Goal: Information Seeking & Learning: Learn about a topic

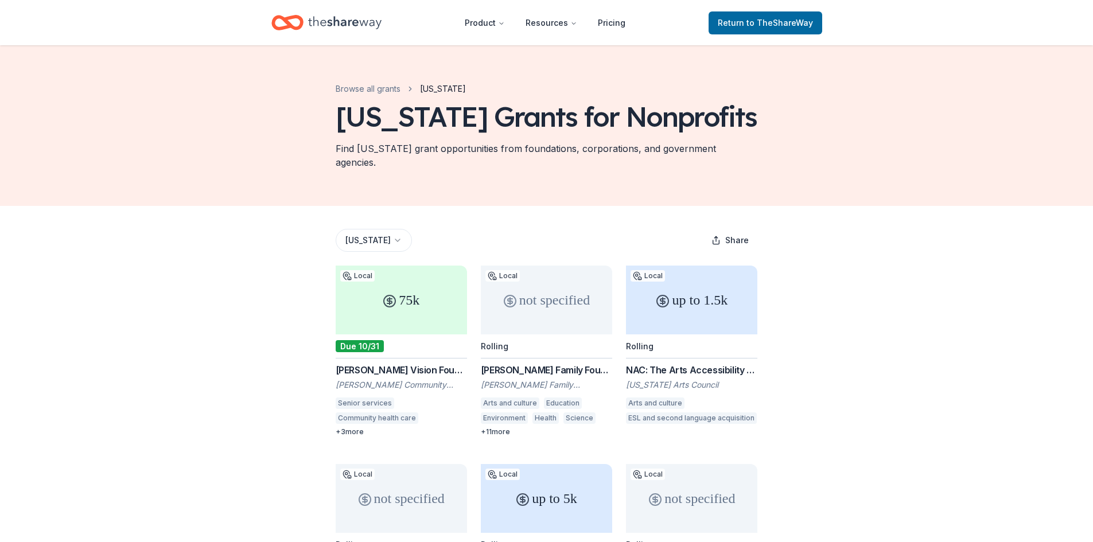
scroll to position [94, 0]
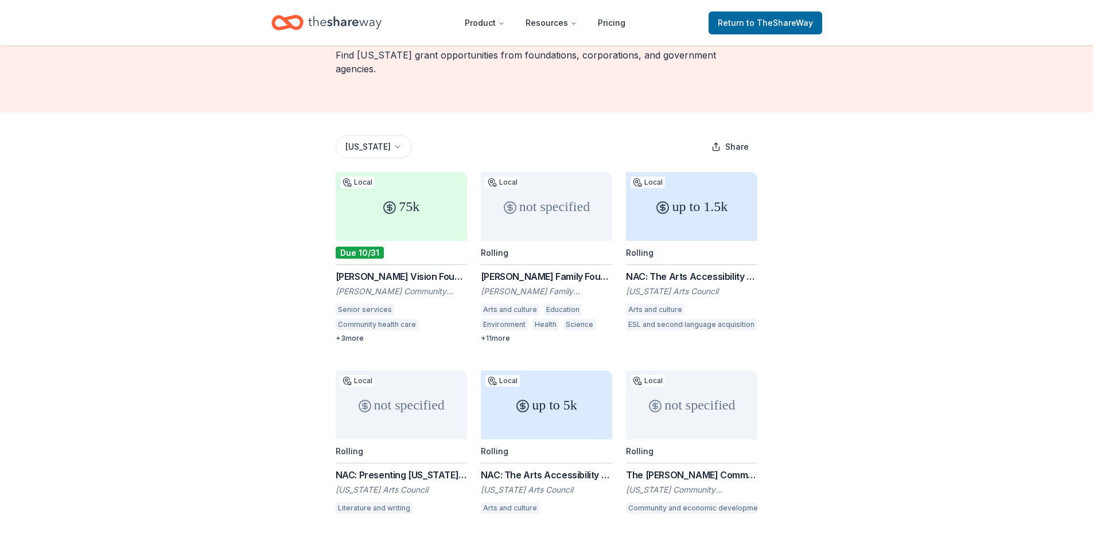
click at [543, 195] on div "not specified" at bounding box center [546, 206] width 131 height 69
click at [665, 319] on div "ESL and second language acquisition" at bounding box center [691, 324] width 131 height 11
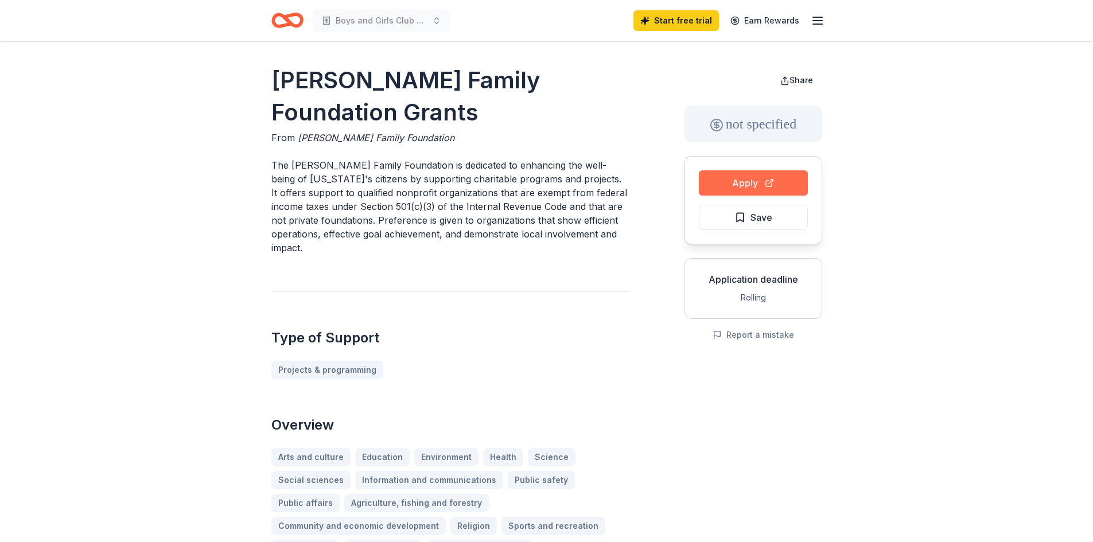
click at [782, 185] on button "Apply" at bounding box center [753, 182] width 109 height 25
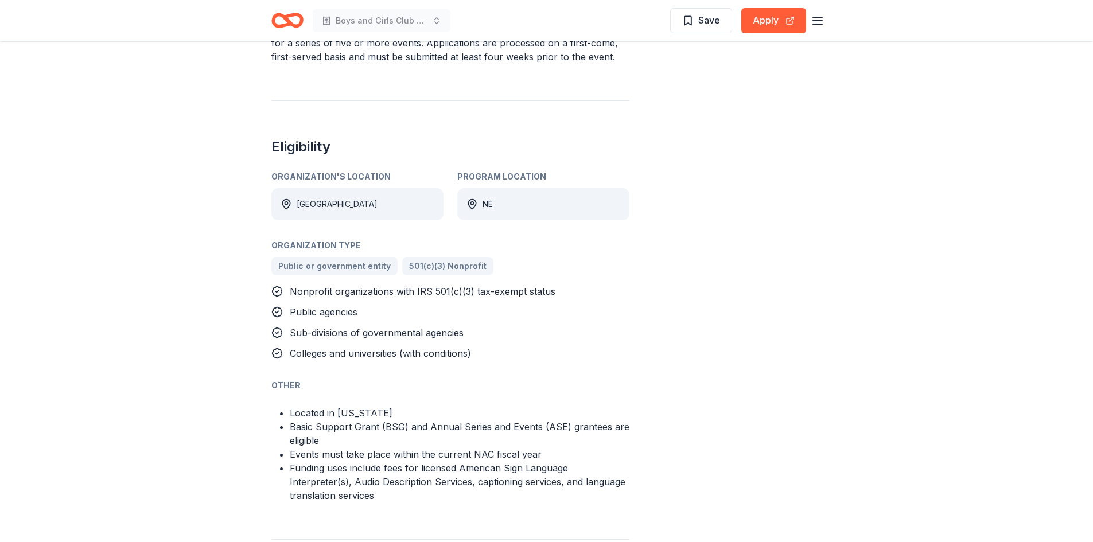
scroll to position [530, 0]
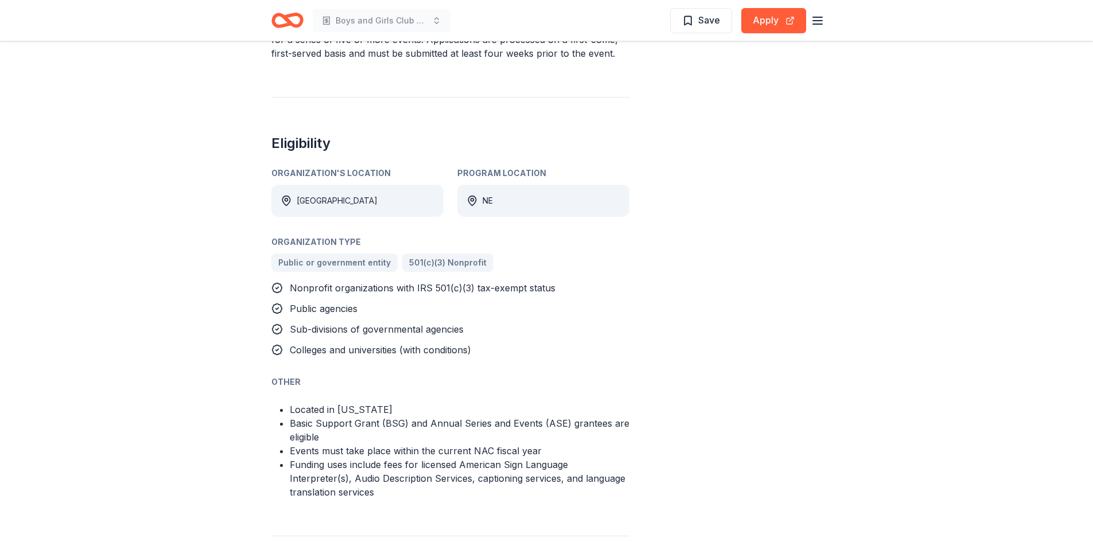
drag, startPoint x: 1072, startPoint y: 307, endPoint x: 1091, endPoint y: 372, distance: 67.7
click at [1091, 372] on div "NAC: The Arts Accessibility Grant for Event Services From Nebraska Arts Council…" at bounding box center [546, 300] width 1093 height 1578
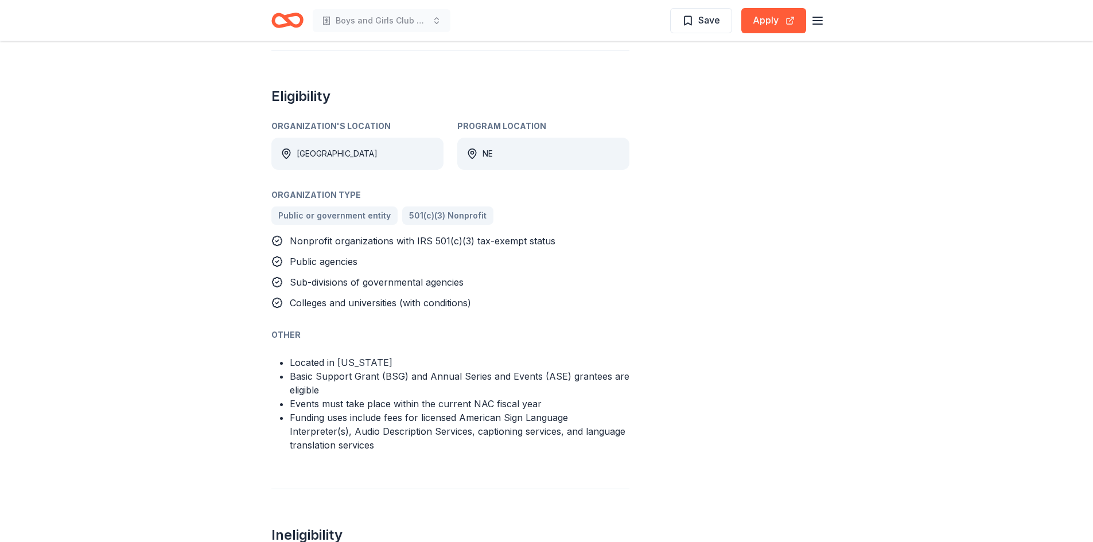
scroll to position [0, 0]
